Goal: Register for event/course

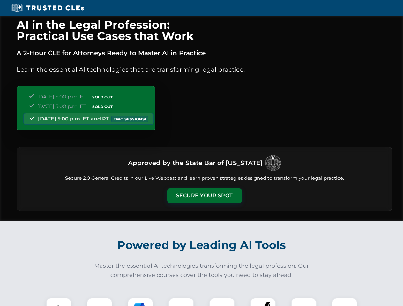
click at [204, 196] on button "Secure Your Spot" at bounding box center [204, 196] width 75 height 15
click at [59, 302] on img at bounding box center [58, 311] width 19 height 19
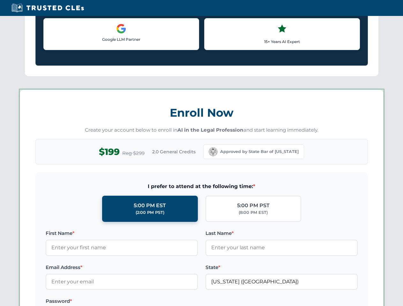
click at [140, 302] on label "Password *" at bounding box center [122, 302] width 152 height 8
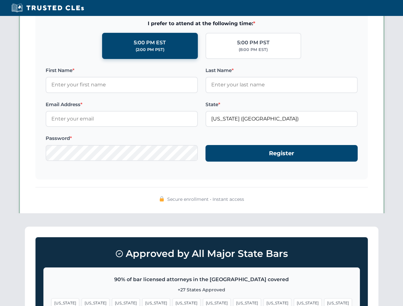
click at [233, 302] on span "[US_STATE]" at bounding box center [247, 303] width 28 height 9
click at [294, 302] on span "[US_STATE]" at bounding box center [308, 303] width 28 height 9
